Goal: Task Accomplishment & Management: Manage account settings

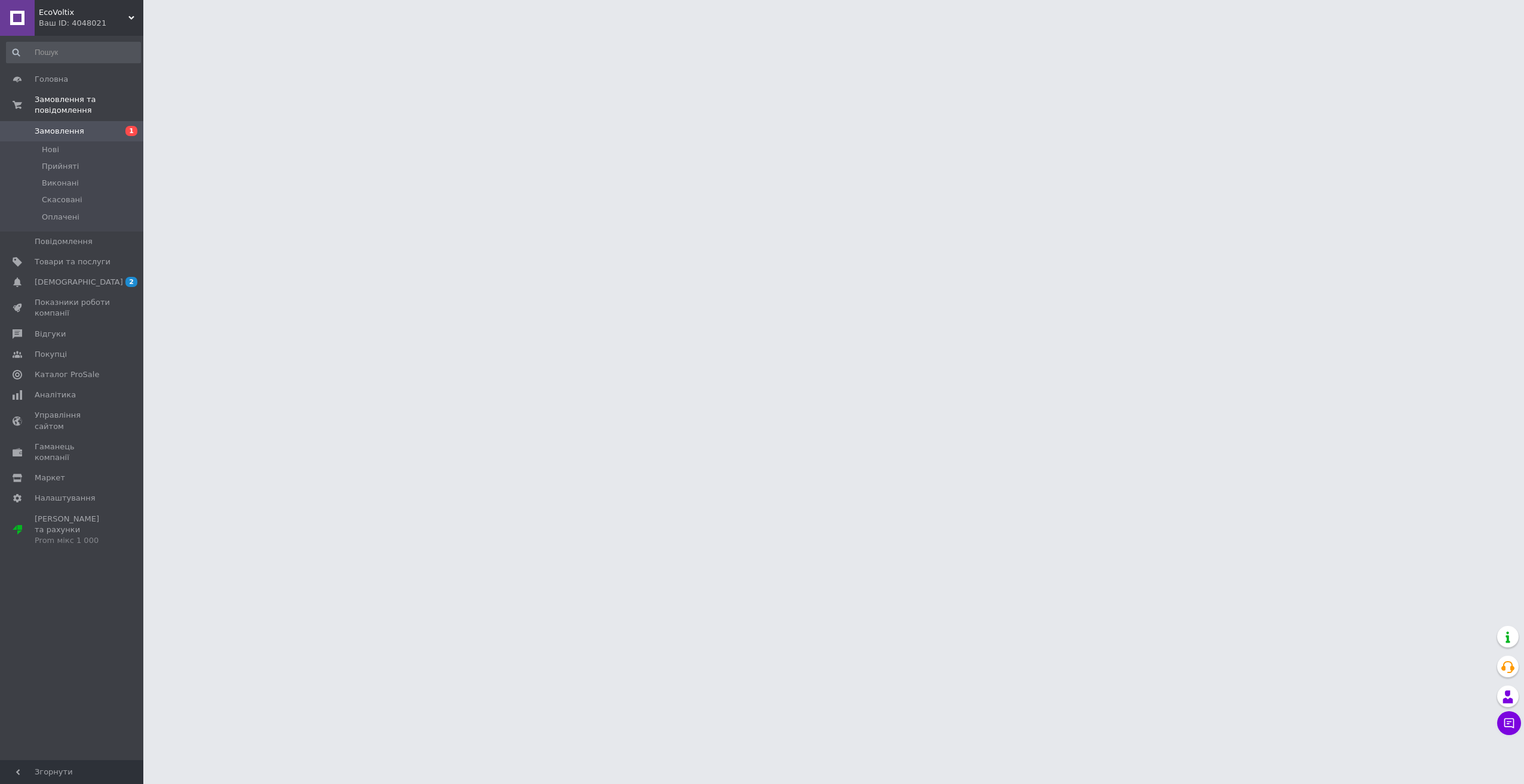
click at [66, 126] on span "Замовлення" at bounding box center [59, 132] width 50 height 10
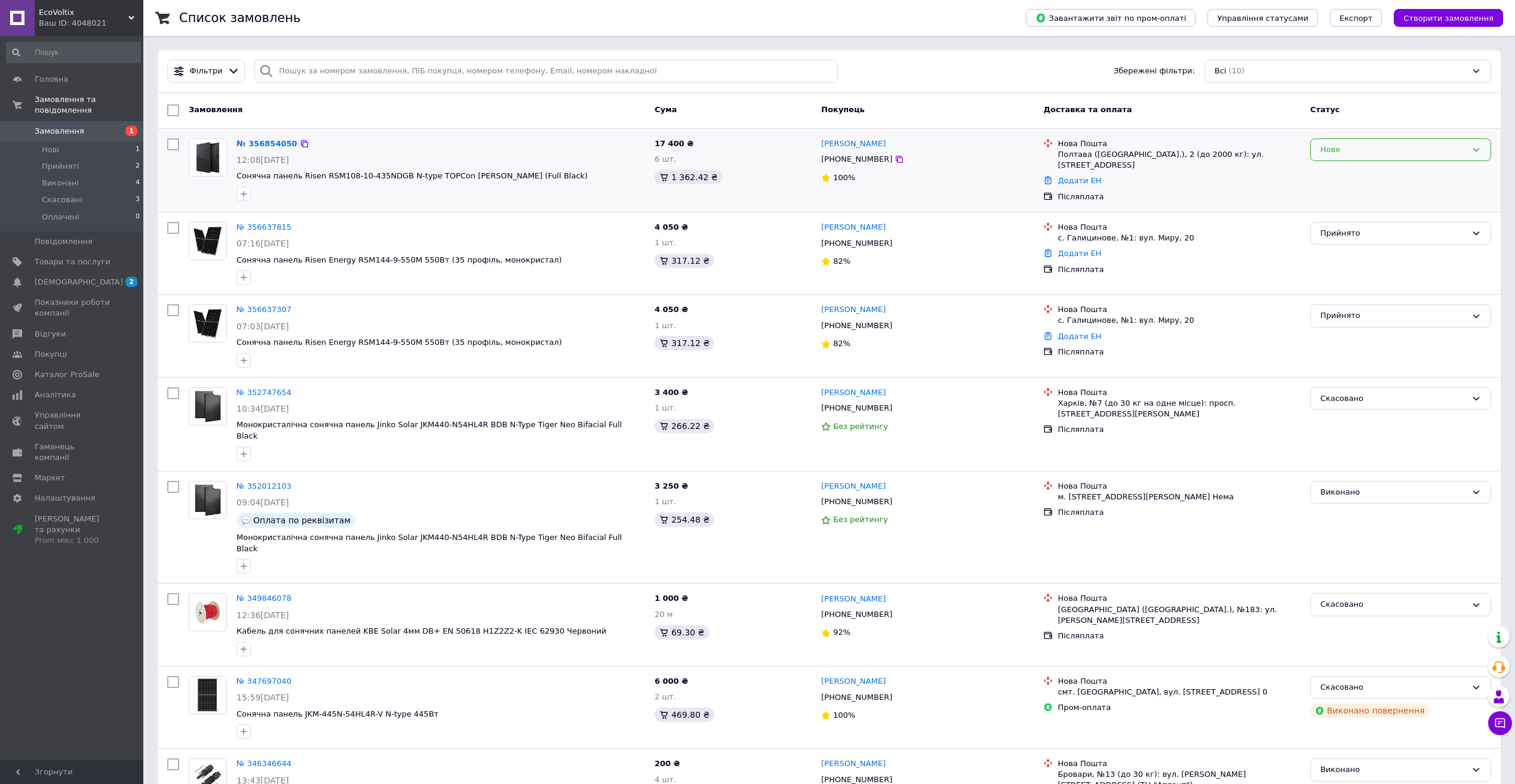
click at [1333, 151] on div "Нове" at bounding box center [1393, 150] width 146 height 13
click at [1015, 72] on div "Фільтри Збережені фільтри: Всі (10)" at bounding box center [829, 70] width 1333 height 23
drag, startPoint x: 950, startPoint y: 81, endPoint x: 942, endPoint y: 50, distance: 32.0
drag, startPoint x: 942, startPoint y: 50, endPoint x: 890, endPoint y: 61, distance: 53.2
click at [890, 61] on div "Фільтри Збережені фільтри: Всі (10)" at bounding box center [829, 70] width 1333 height 23
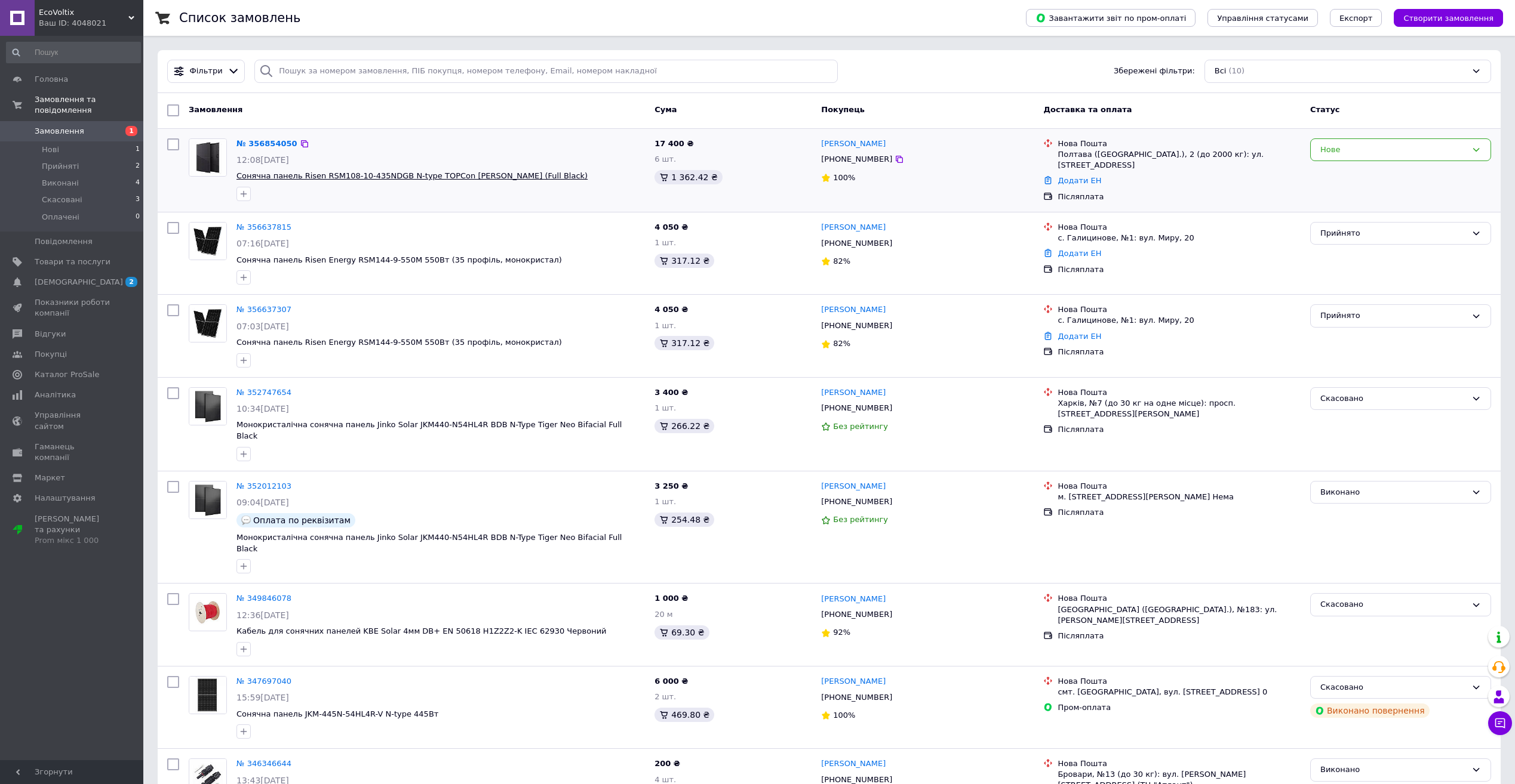
click at [298, 175] on span "Сонячна панель Risen RSM108-10-435NDGB N-type TOPCon [PERSON_NAME] (Full Black)" at bounding box center [412, 175] width 351 height 9
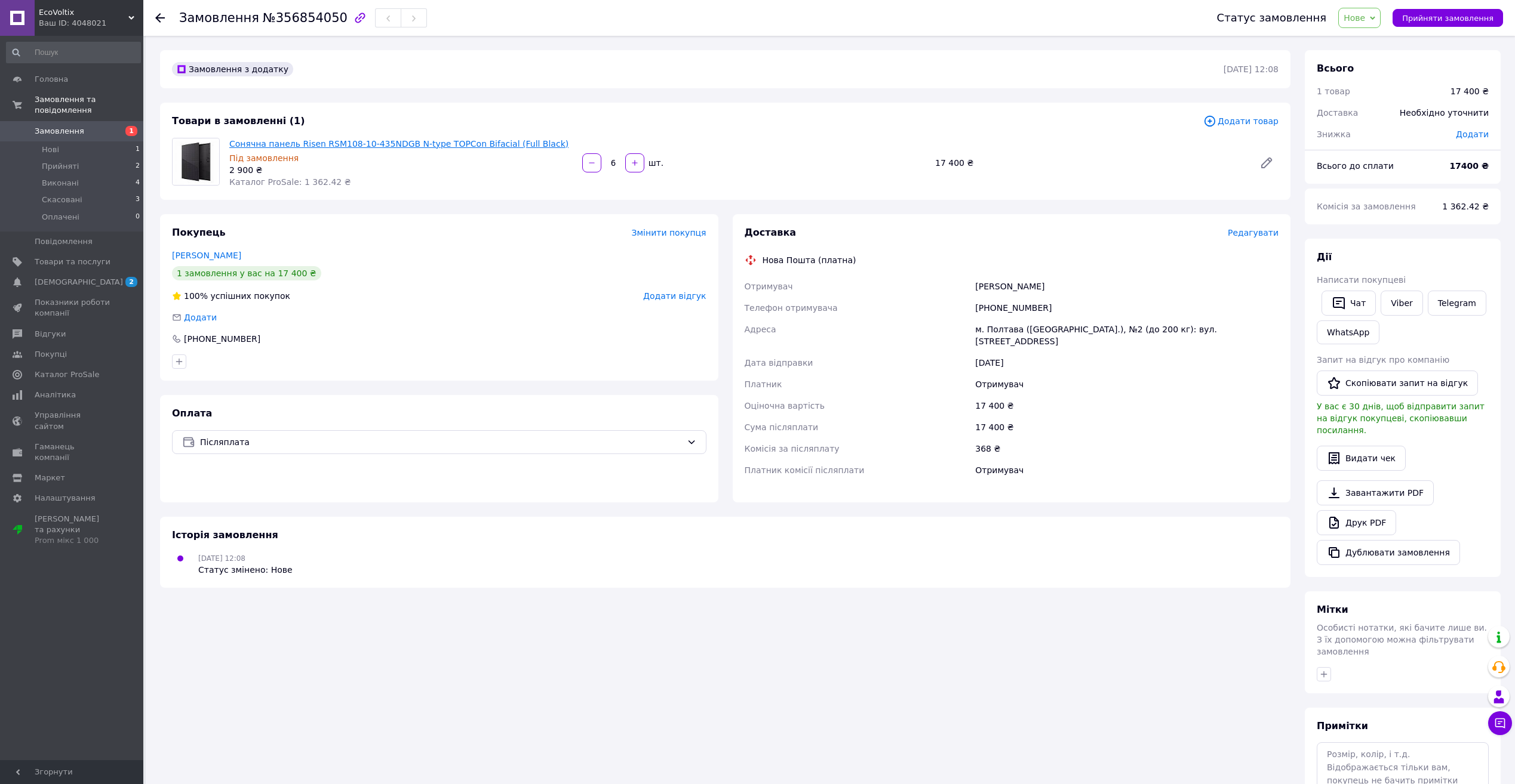
click at [323, 145] on link "Сонячна панель Risen RSM108-10-435NDGB N-type TOPCon [PERSON_NAME] (Full Black)" at bounding box center [399, 144] width 339 height 9
click at [63, 126] on span "Замовлення" at bounding box center [59, 132] width 50 height 10
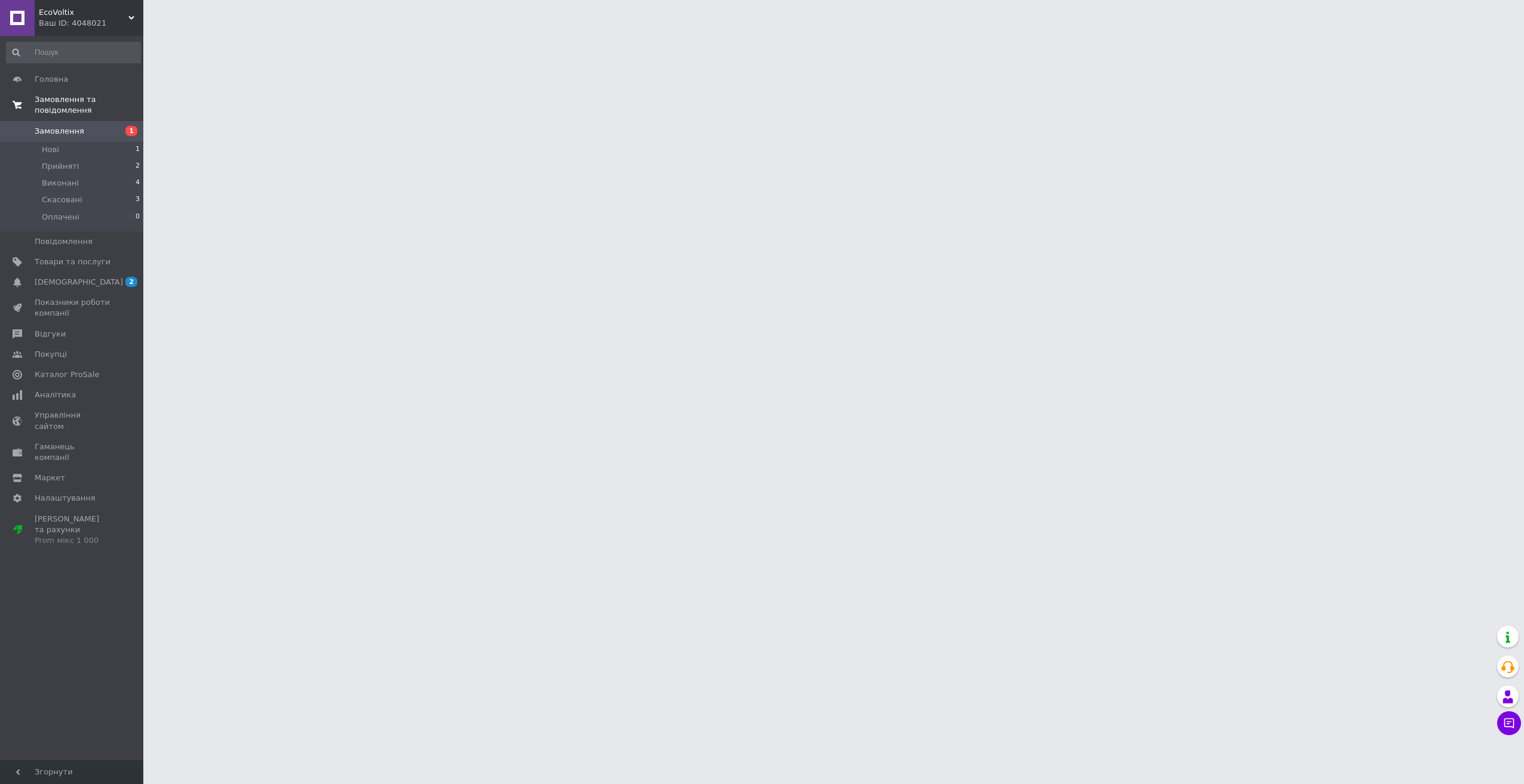
click at [67, 101] on span "Замовлення та повідомлення" at bounding box center [89, 105] width 108 height 21
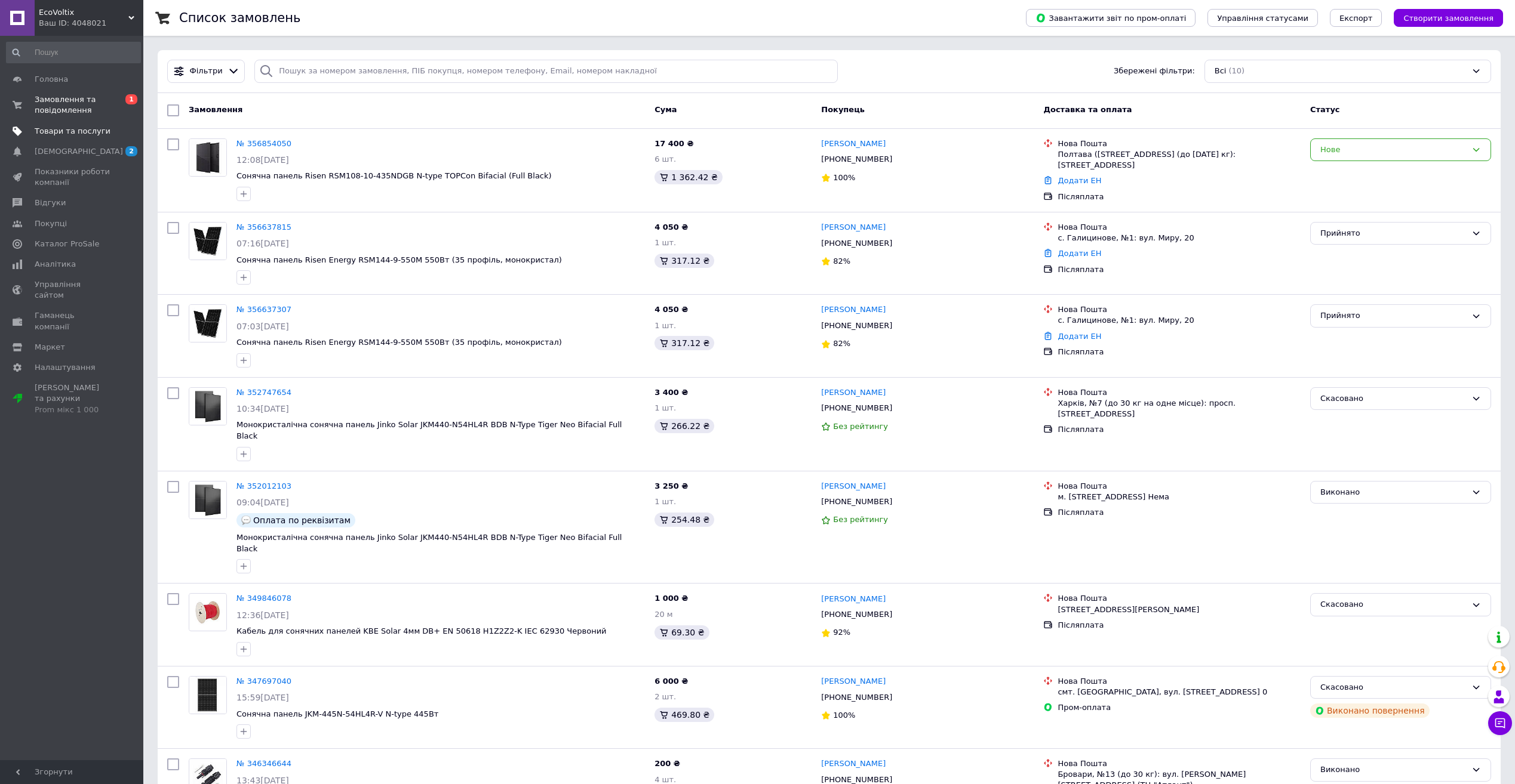
click at [59, 132] on span "Товари та послуги" at bounding box center [72, 132] width 76 height 10
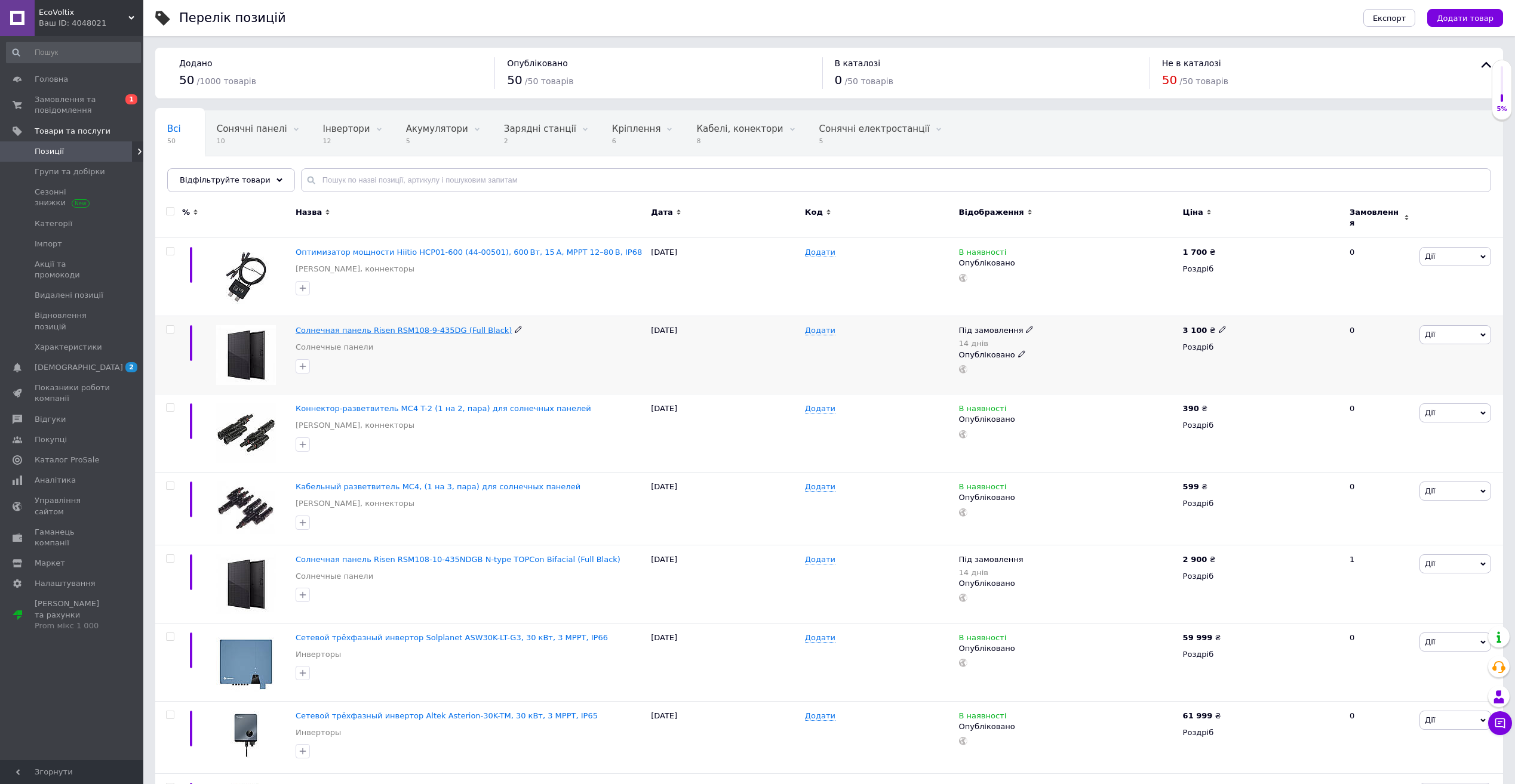
click at [402, 326] on span "Солнечная панель Risen RSM108-9-435DG (Full Black)" at bounding box center [403, 330] width 216 height 9
click at [376, 326] on span "Солнечная панель Risen RSM108-9-435DG (Full Black)" at bounding box center [403, 330] width 216 height 9
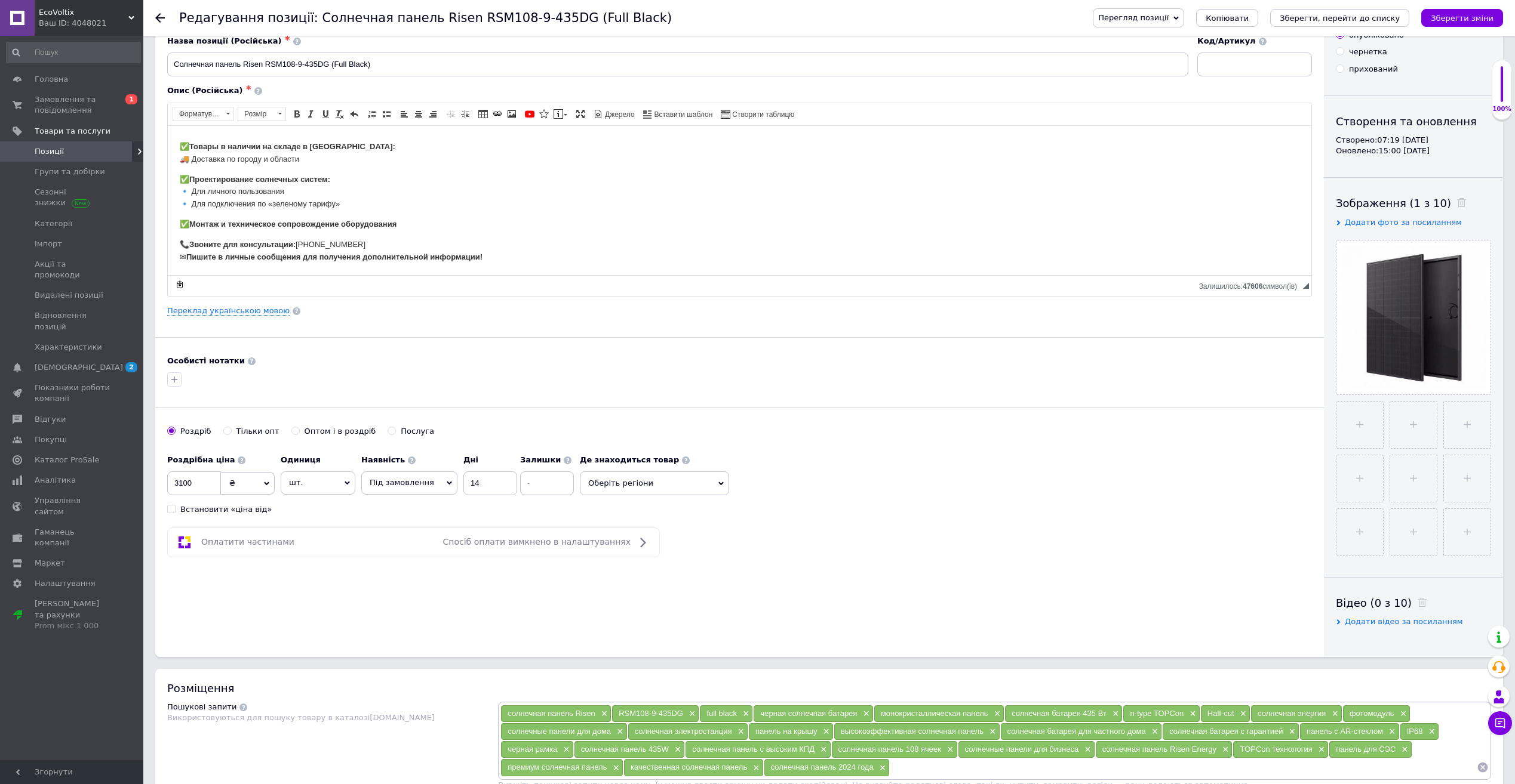
scroll to position [59, 0]
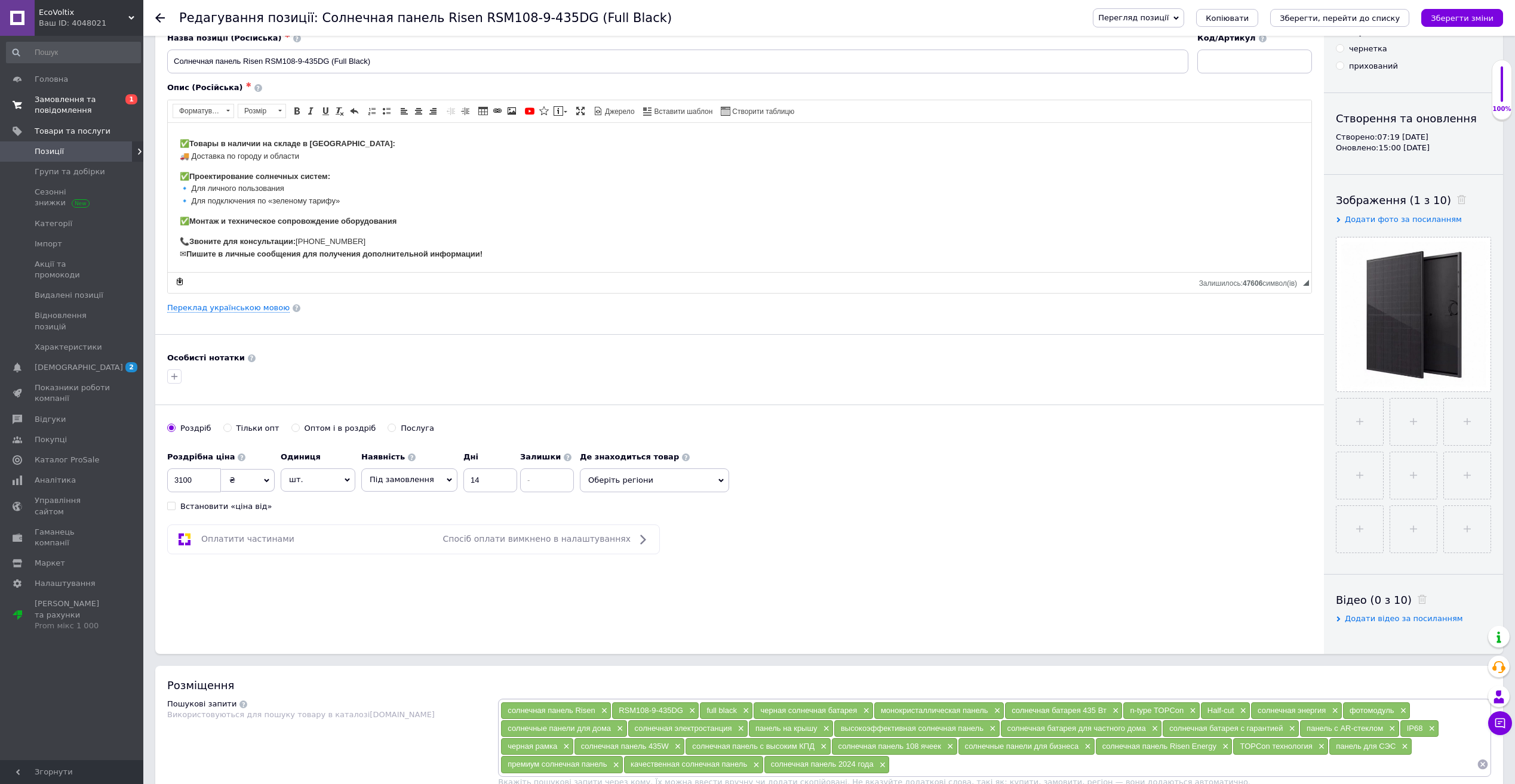
click at [57, 107] on span "Замовлення та повідомлення" at bounding box center [72, 105] width 76 height 21
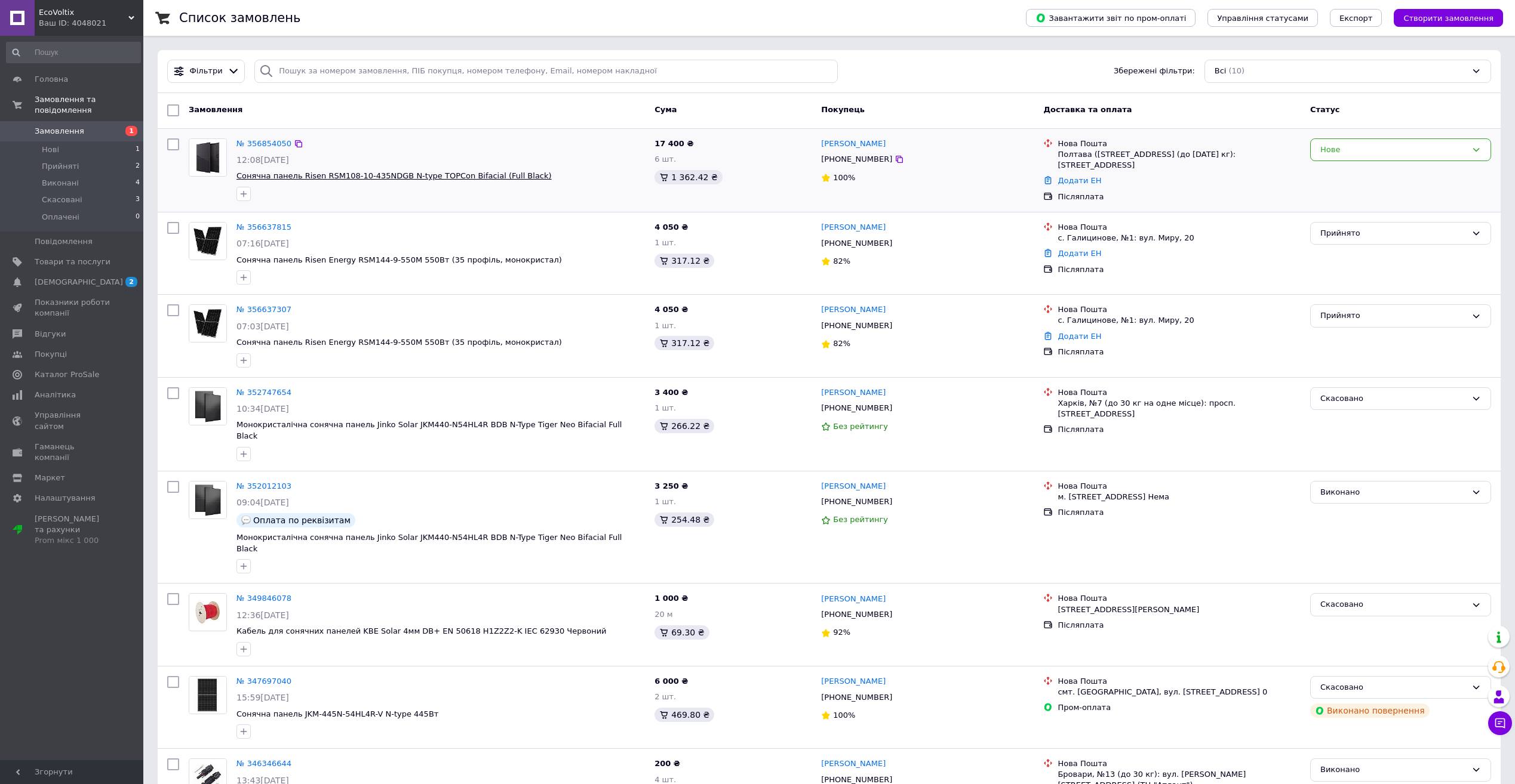
click at [315, 175] on span "Сонячна панель Risen RSM108-10-435NDGB N-type TOPCon [PERSON_NAME] (Full Black)" at bounding box center [394, 175] width 316 height 9
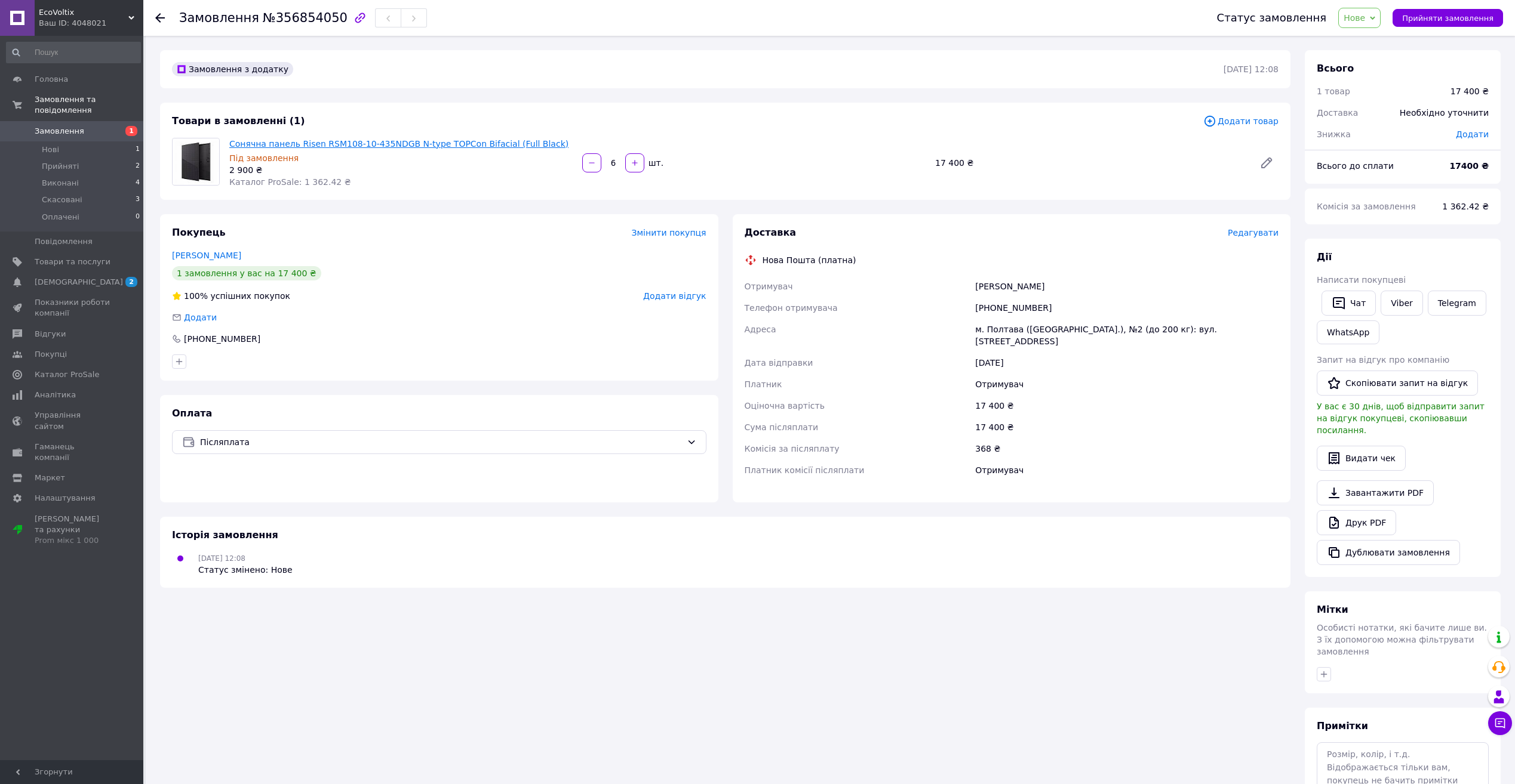
click at [429, 144] on link "Сонячна панель Risen RSM108-10-435NDGB N-type TOPCon [PERSON_NAME] (Full Black)" at bounding box center [399, 144] width 339 height 9
click at [70, 257] on span "Товари та послуги" at bounding box center [72, 262] width 76 height 10
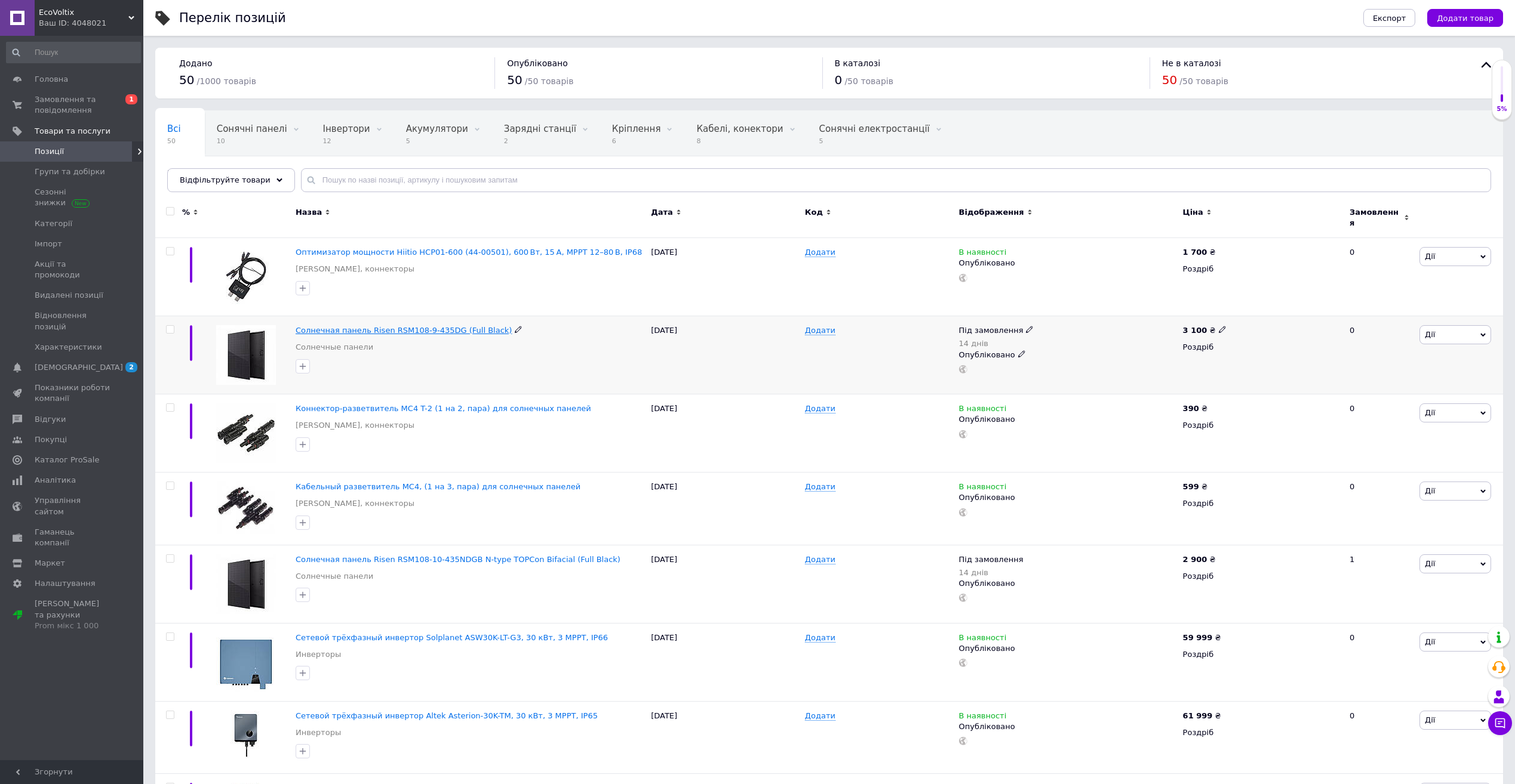
click at [336, 326] on span "Солнечная панель Risen RSM108-9-435DG (Full Black)" at bounding box center [403, 330] width 216 height 9
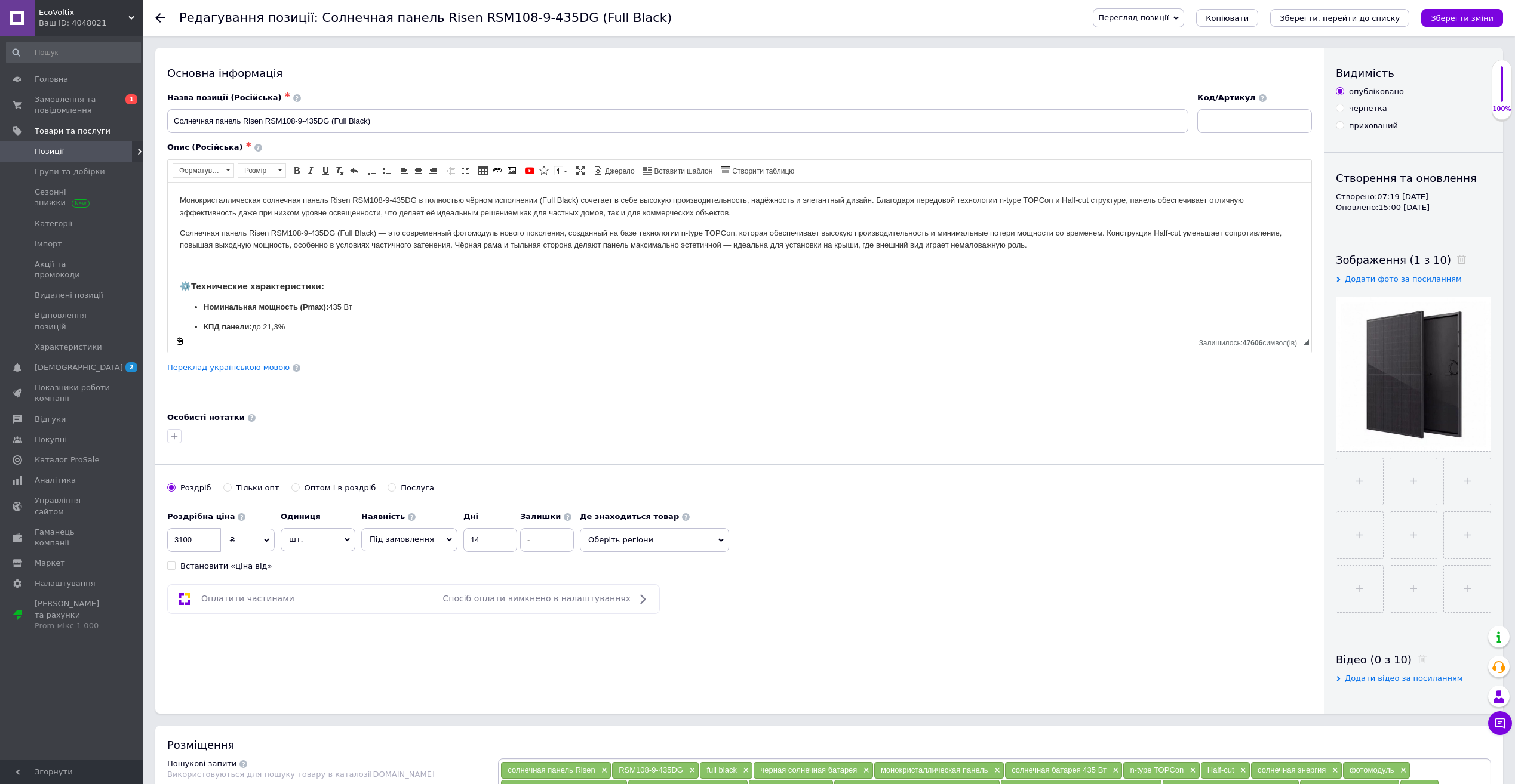
click at [1168, 17] on span "Перегляд позиції" at bounding box center [1133, 17] width 71 height 9
click at [1199, 53] on li "Зберегти та переглянути на маркетплейсі" at bounding box center [1186, 57] width 187 height 16
click at [58, 523] on link "Гаманець компанії" at bounding box center [73, 538] width 147 height 31
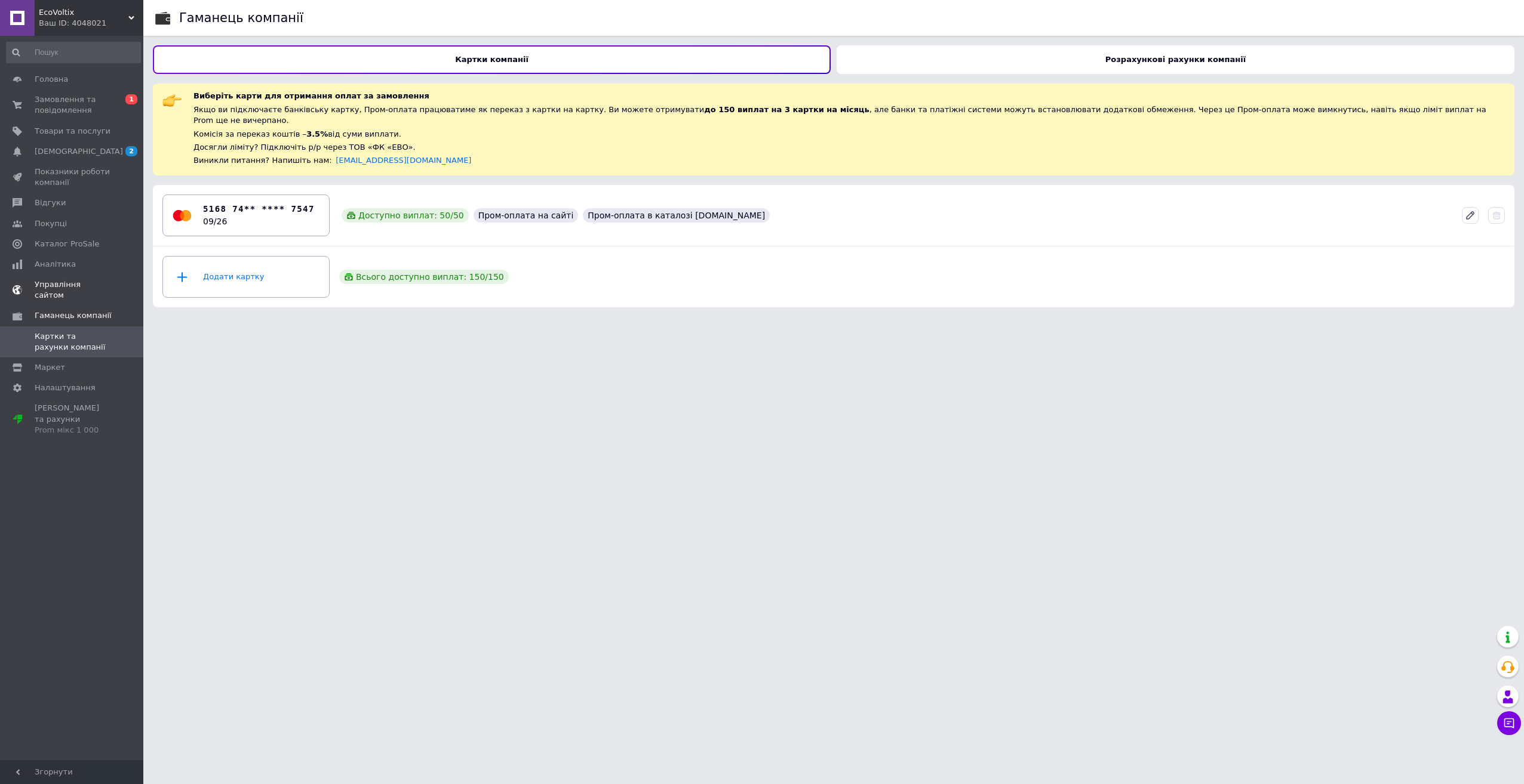
click at [67, 288] on span "Управління сайтом" at bounding box center [72, 290] width 76 height 21
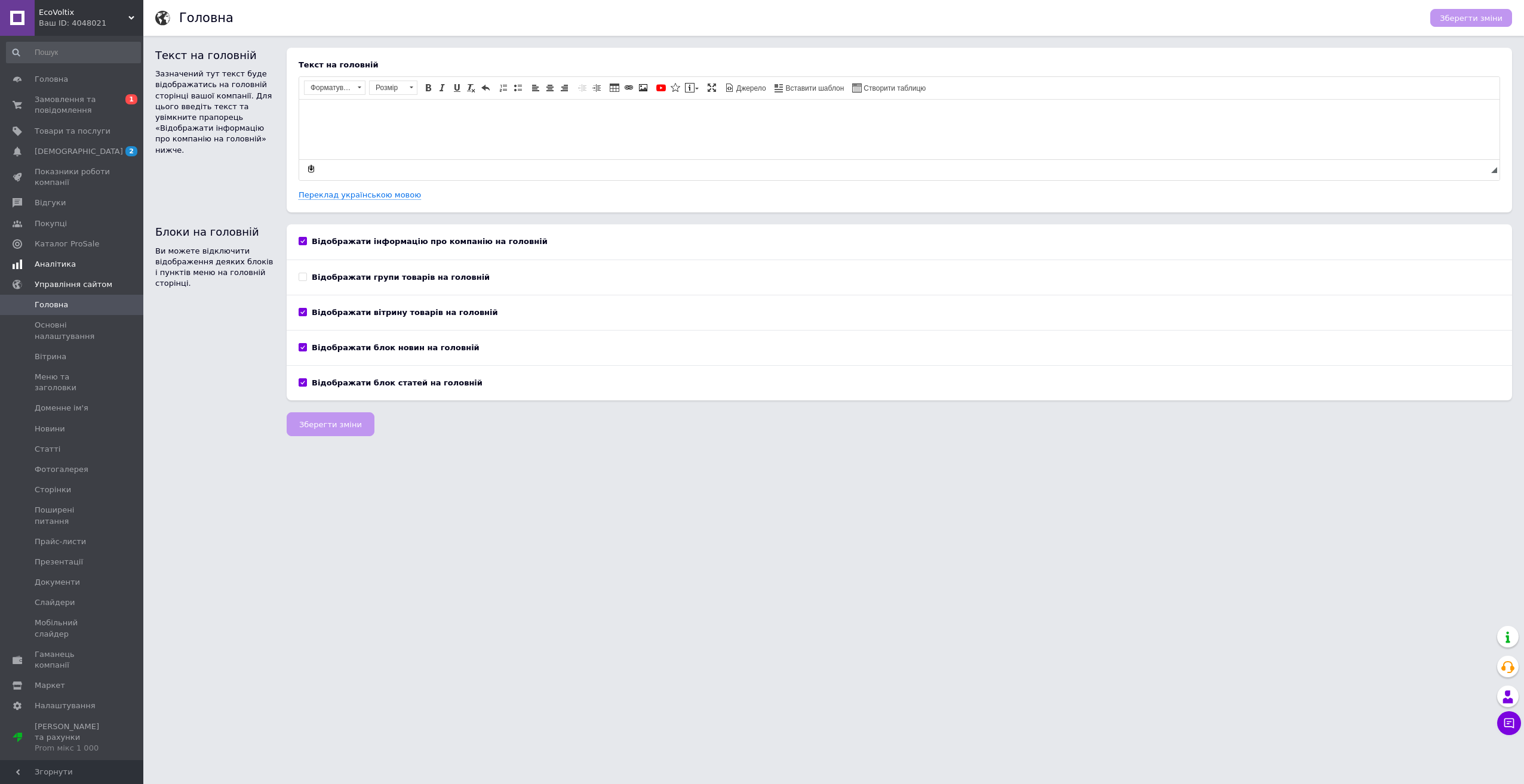
click at [61, 263] on span "Аналітика" at bounding box center [55, 264] width 41 height 10
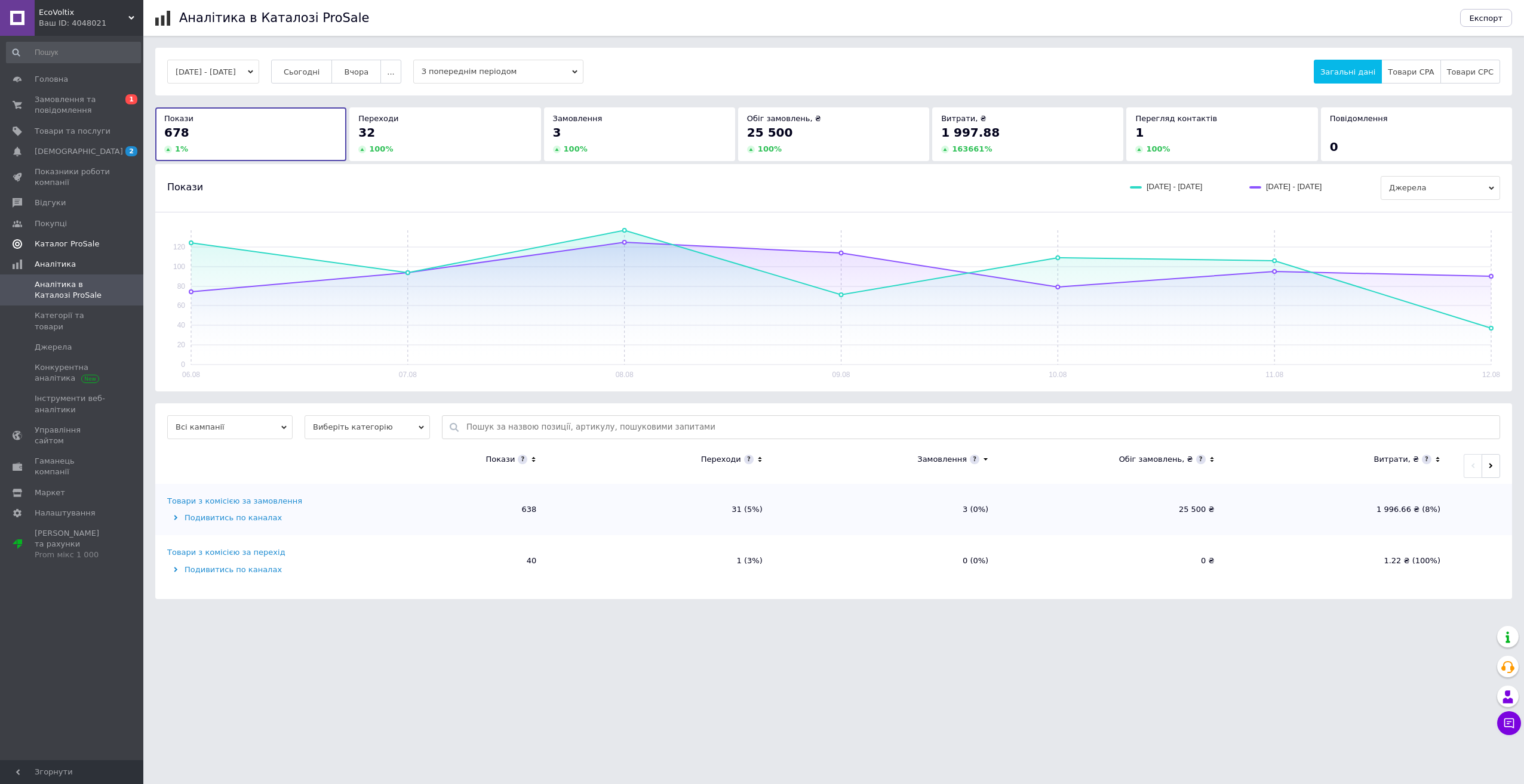
click at [66, 247] on span "Каталог ProSale" at bounding box center [66, 244] width 65 height 10
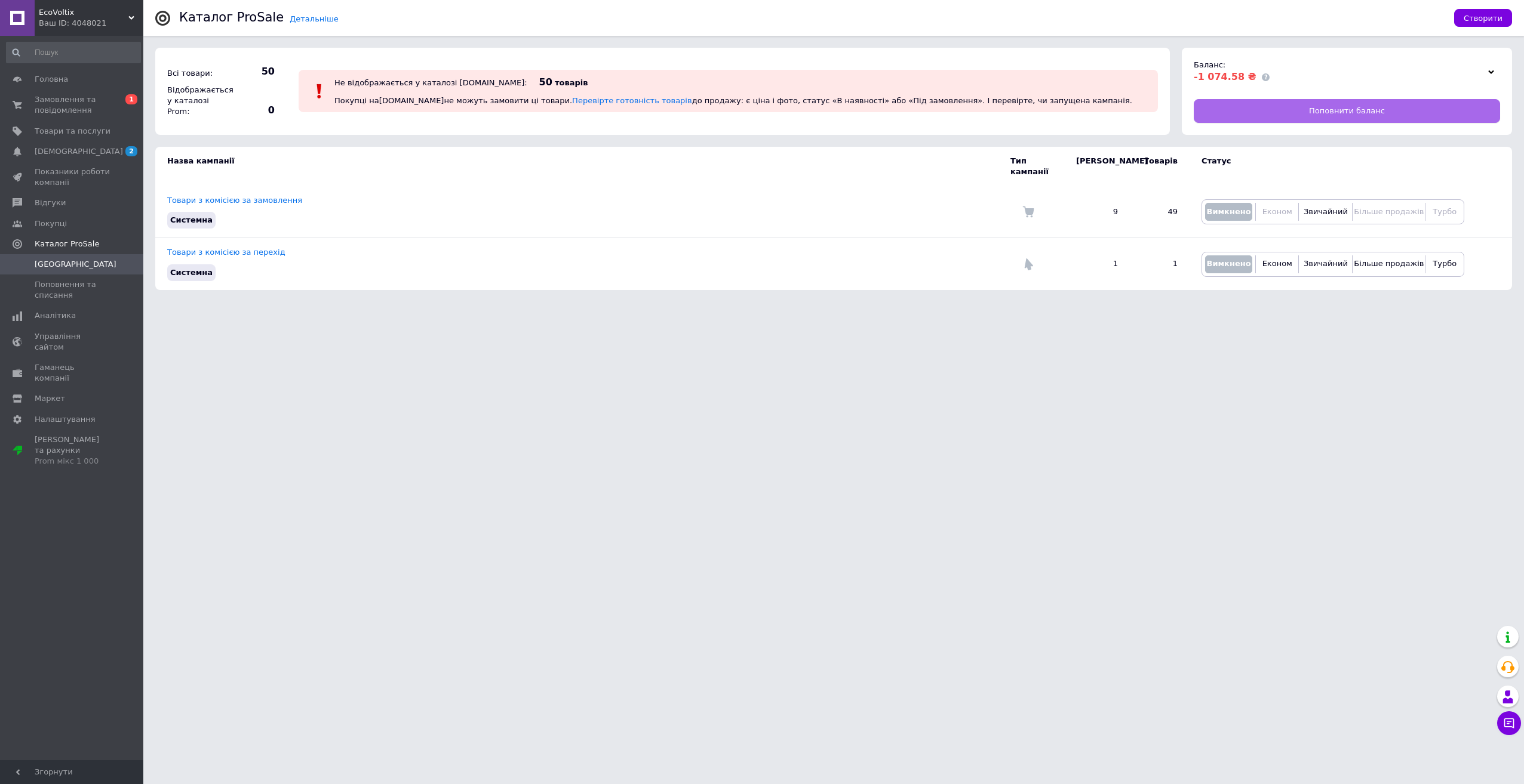
click at [1271, 110] on link "Поповнити баланс" at bounding box center [1347, 111] width 306 height 24
click at [89, 100] on span "Замовлення та повідомлення" at bounding box center [72, 105] width 76 height 21
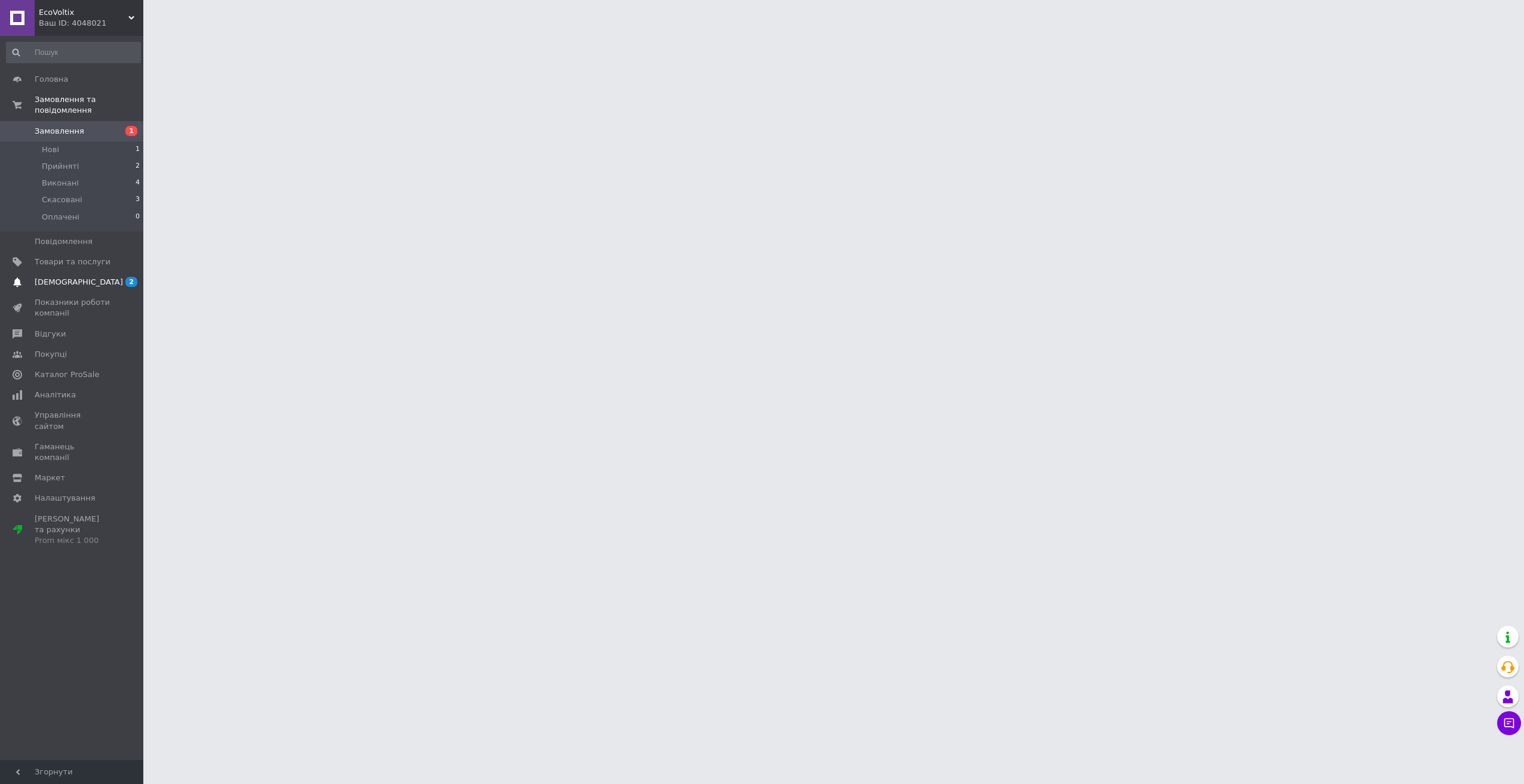
click at [67, 277] on span "[DEMOGRAPHIC_DATA]" at bounding box center [78, 282] width 89 height 10
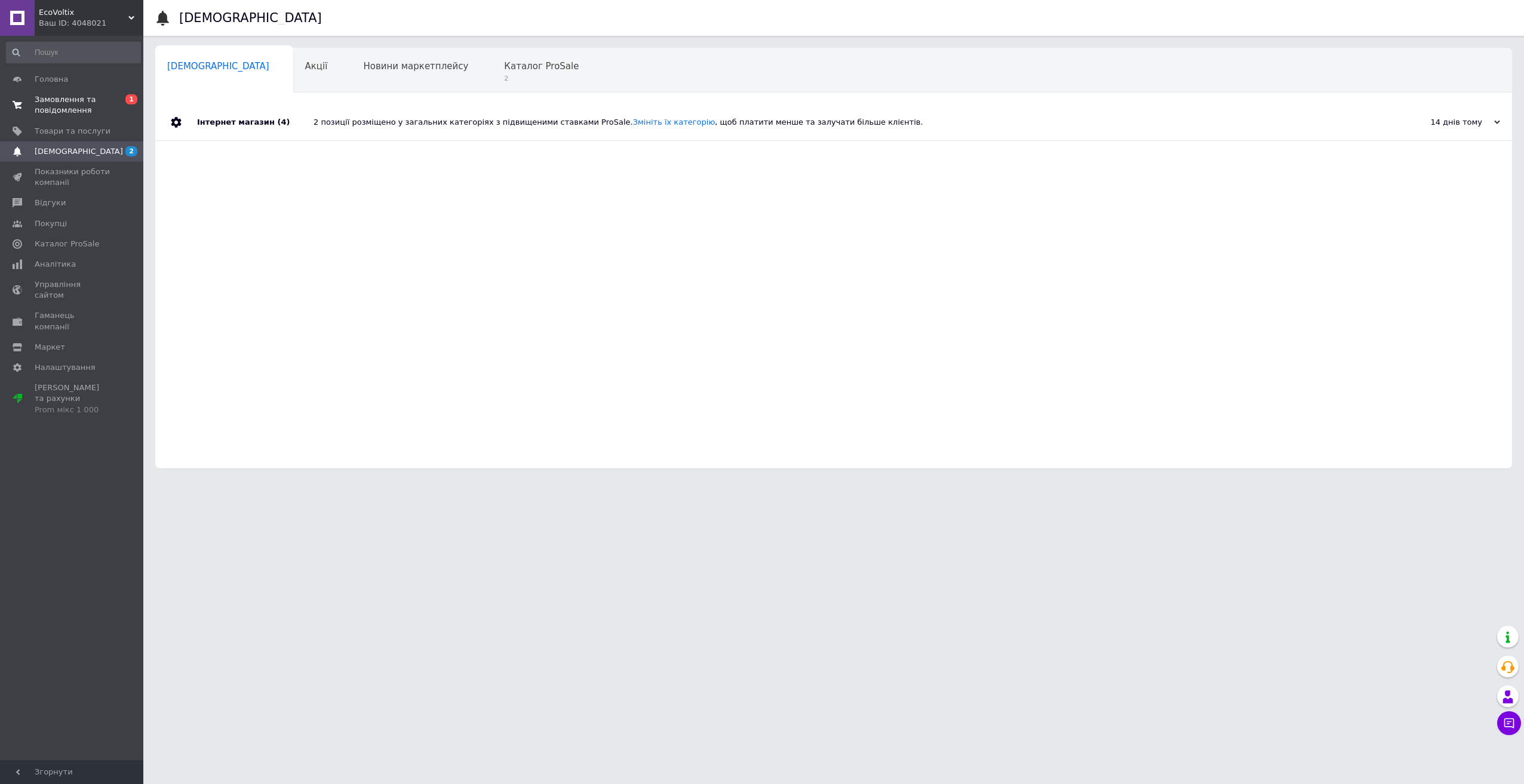
click at [83, 104] on span "Замовлення та повідомлення" at bounding box center [72, 105] width 76 height 21
